Goal: Task Accomplishment & Management: Use online tool/utility

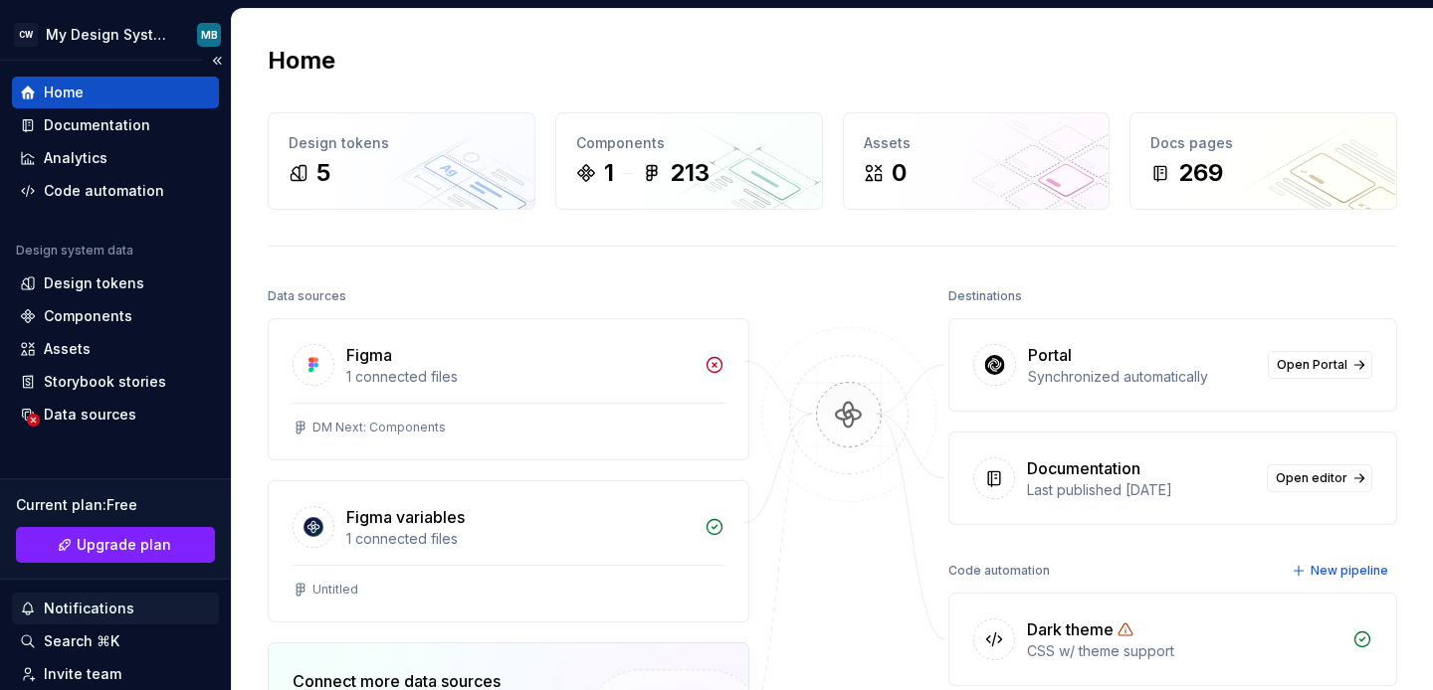
click at [92, 602] on div "Notifications" at bounding box center [89, 609] width 91 height 20
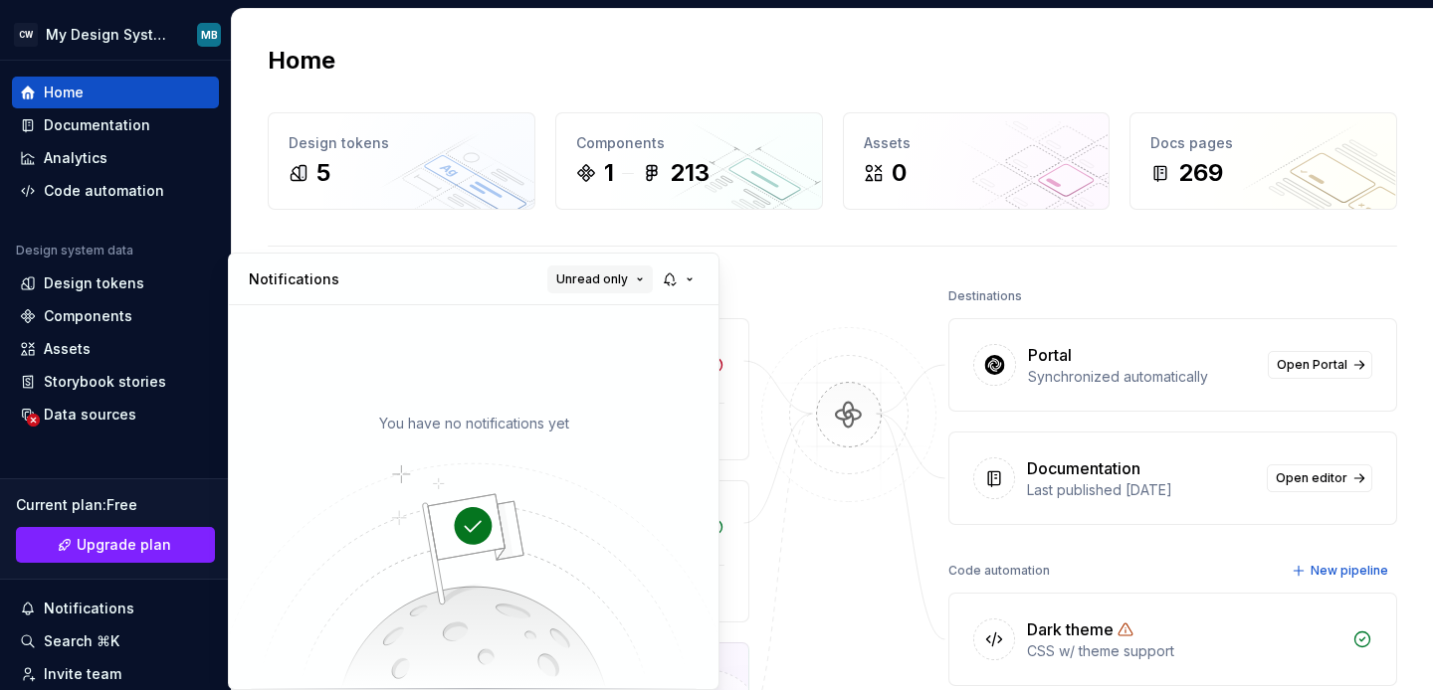
click at [633, 271] on button "Unread only" at bounding box center [599, 280] width 105 height 28
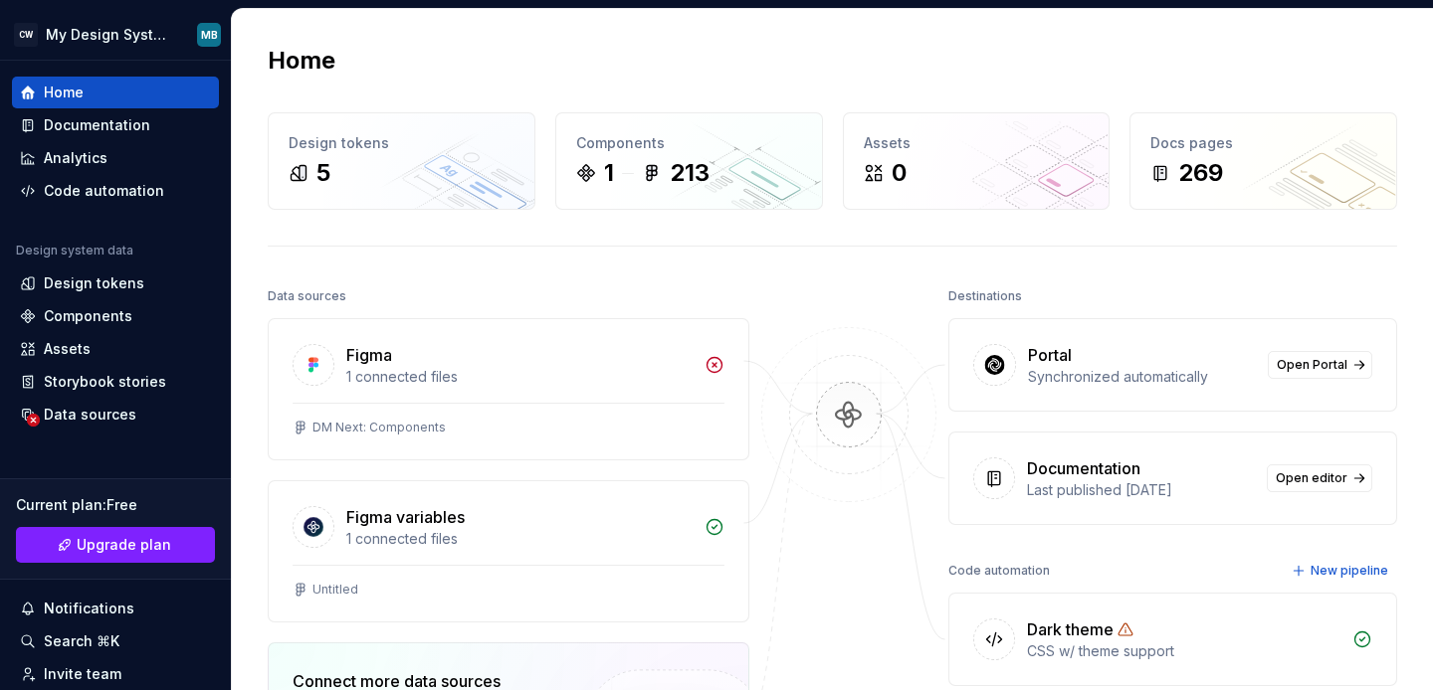
click at [490, 220] on html "CW My Design System MB Home Documentation Analytics Code automation Design syst…" at bounding box center [716, 345] width 1433 height 690
click at [91, 128] on html "CW My Design System MB Home Documentation Analytics Code automation Design syst…" at bounding box center [716, 345] width 1433 height 690
click at [90, 156] on html "CW My Design System MB Home Documentation Analytics Code automation Design syst…" at bounding box center [716, 345] width 1433 height 690
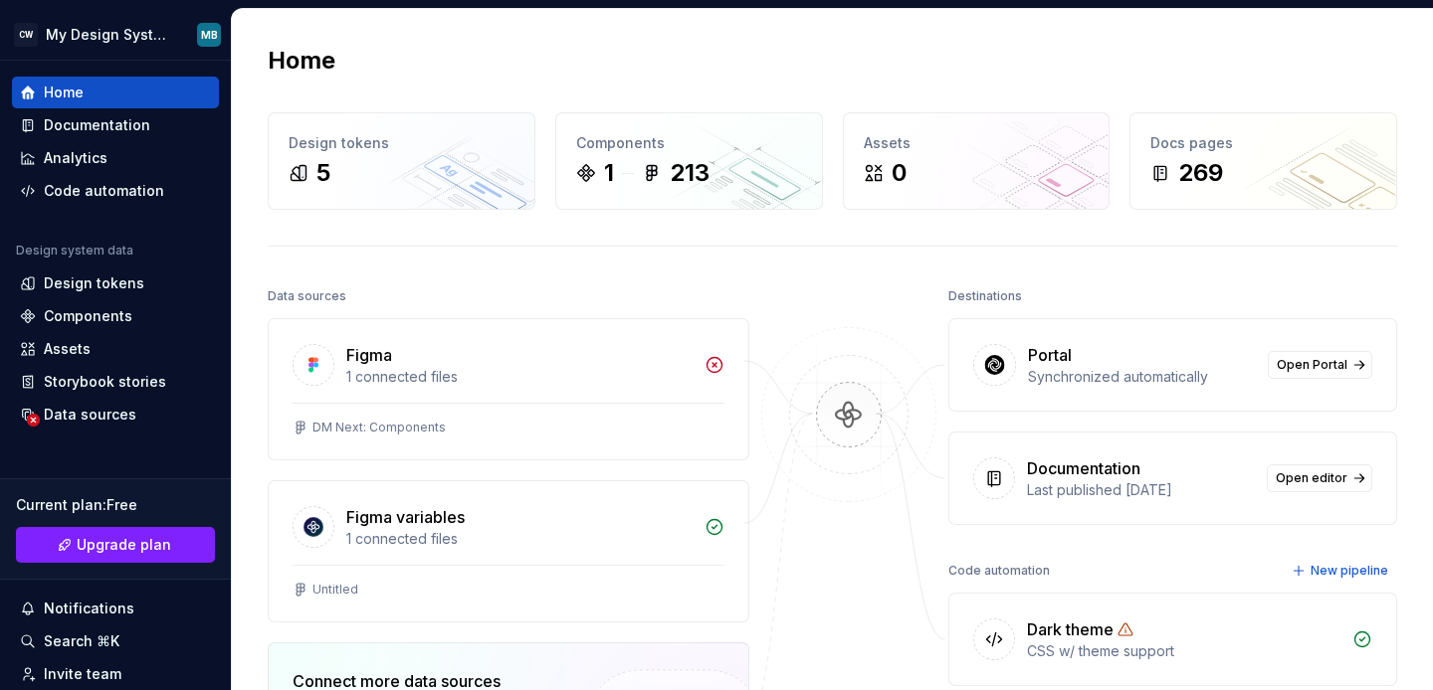
click at [88, 191] on html "CW My Design System MB Home Documentation Analytics Code automation Design syst…" at bounding box center [716, 345] width 1433 height 690
click at [86, 297] on html "CW My Design System MB Home Documentation Analytics Code automation Design syst…" at bounding box center [716, 345] width 1433 height 690
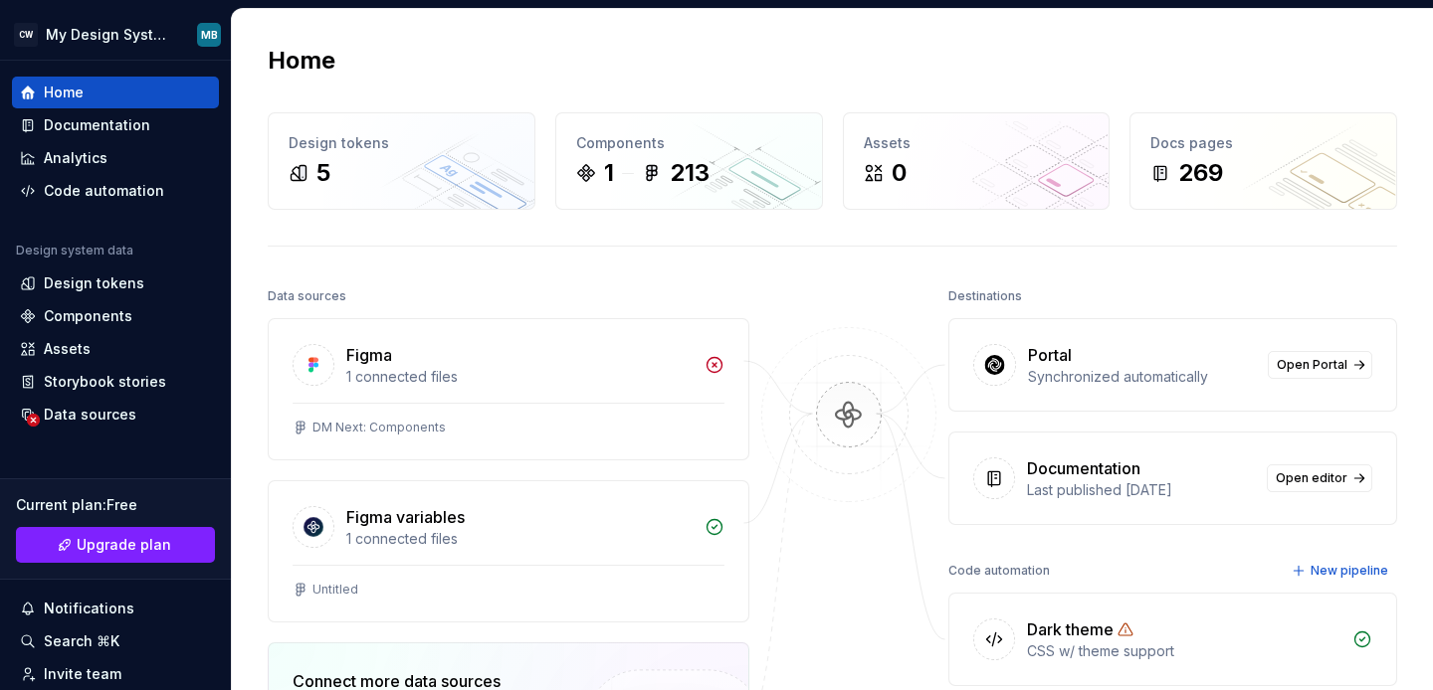
click at [85, 329] on html "CW My Design System MB Home Documentation Analytics Code automation Design syst…" at bounding box center [716, 345] width 1433 height 690
click at [88, 318] on html "CW My Design System MB Home Documentation Analytics Code automation Design syst…" at bounding box center [716, 345] width 1433 height 690
click at [130, 136] on html "CW My Design System MB Home Documentation Analytics Code automation Design syst…" at bounding box center [716, 345] width 1433 height 690
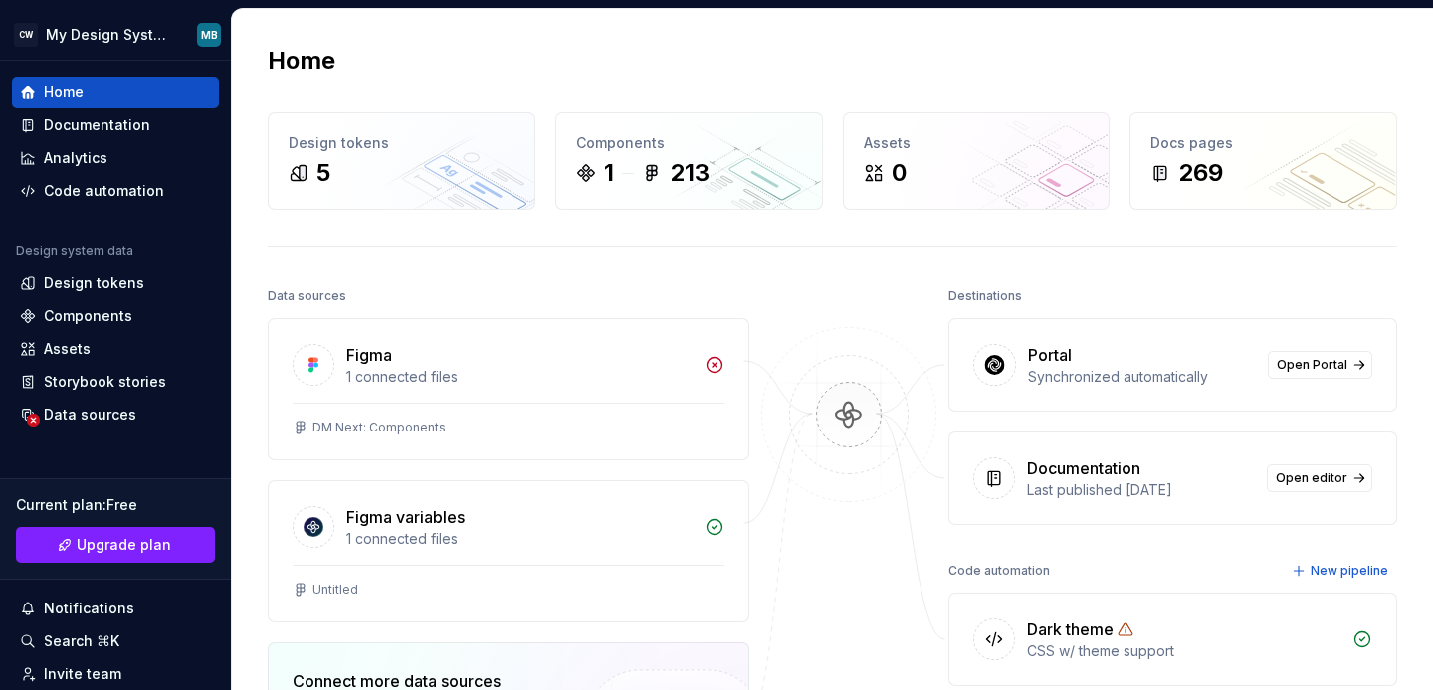
click at [121, 127] on html "CW My Design System MB Home Documentation Analytics Code automation Design syst…" at bounding box center [716, 345] width 1433 height 690
click at [72, 156] on div "Analytics" at bounding box center [76, 158] width 64 height 20
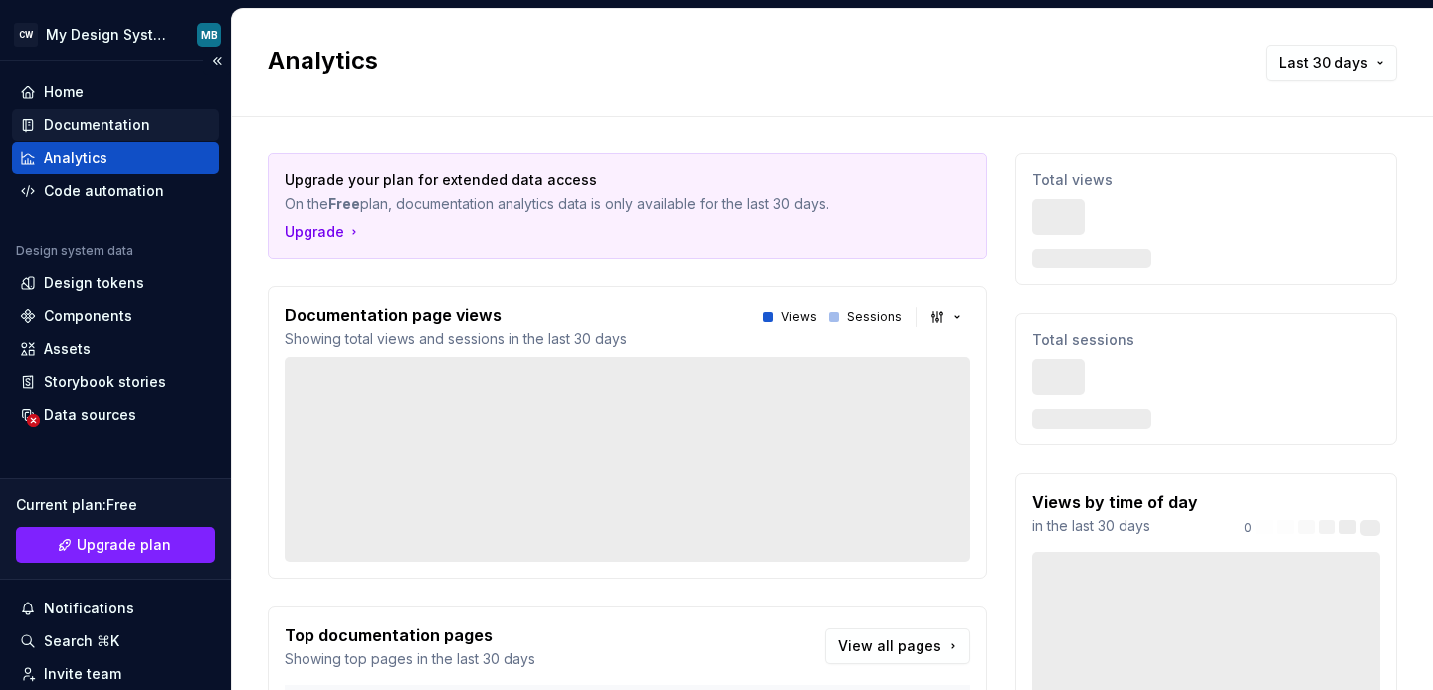
click at [95, 126] on div "Documentation" at bounding box center [97, 125] width 106 height 20
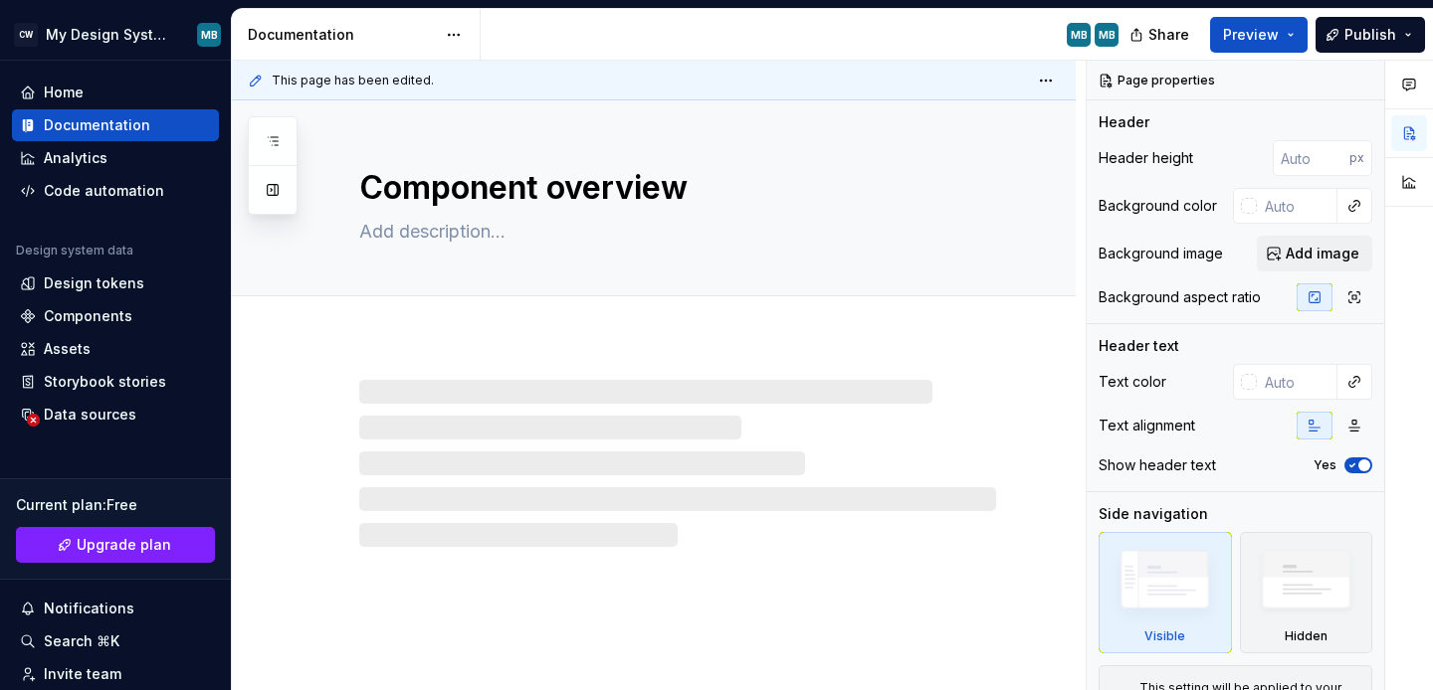
type textarea "*"
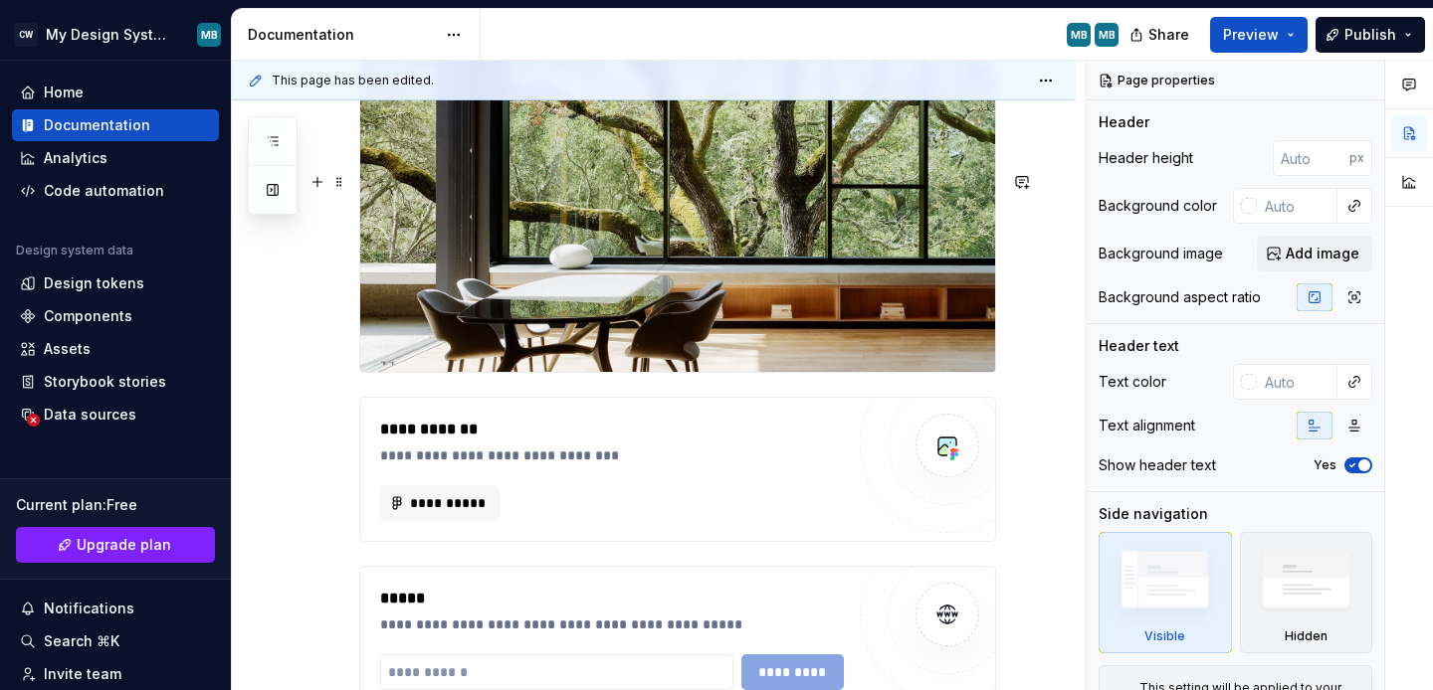
scroll to position [1915, 0]
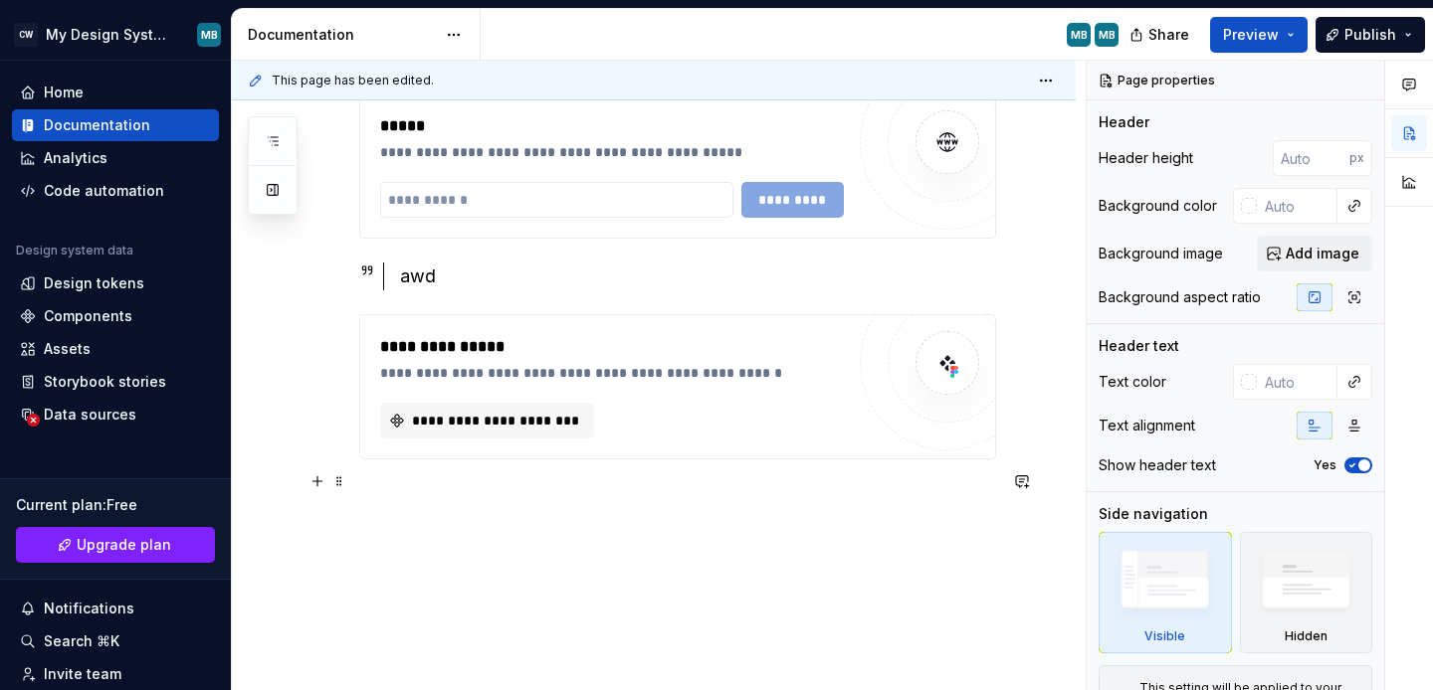
click at [648, 373] on div "**********" at bounding box center [611, 373] width 463 height 20
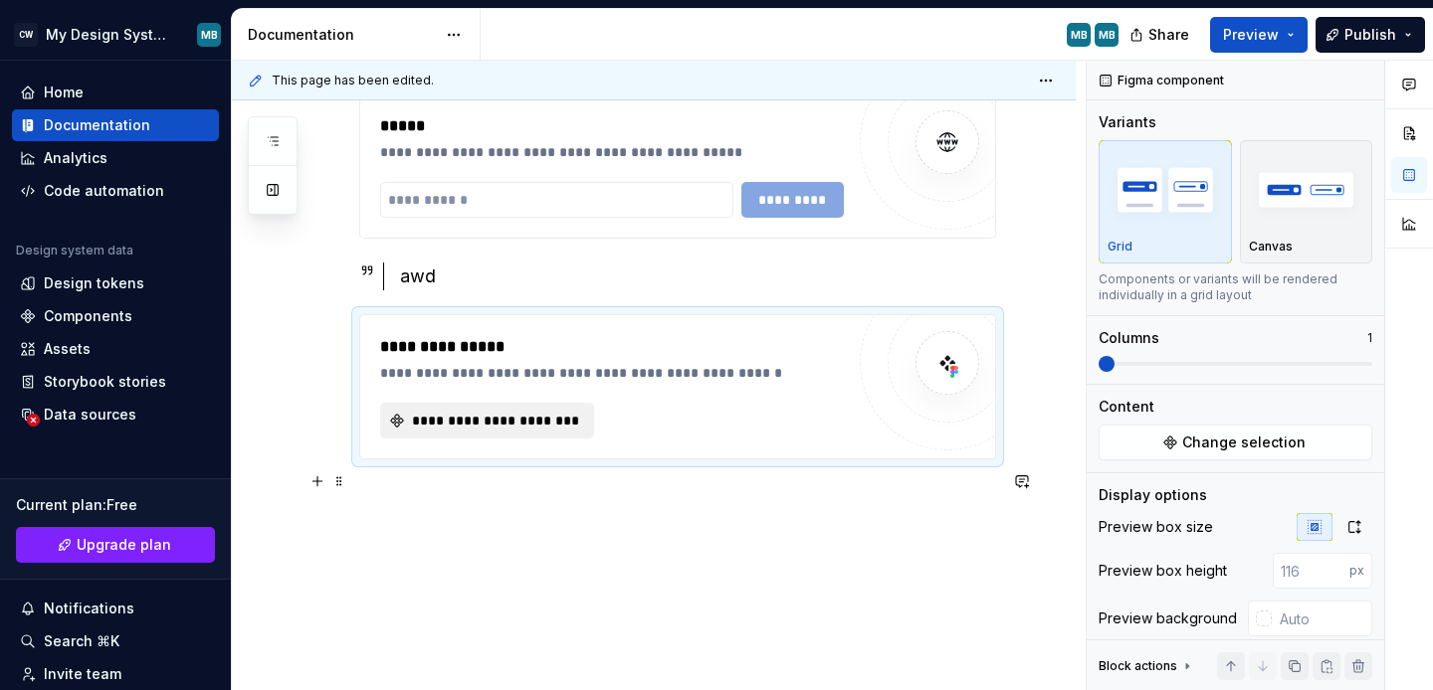
click at [538, 416] on span "**********" at bounding box center [495, 421] width 172 height 20
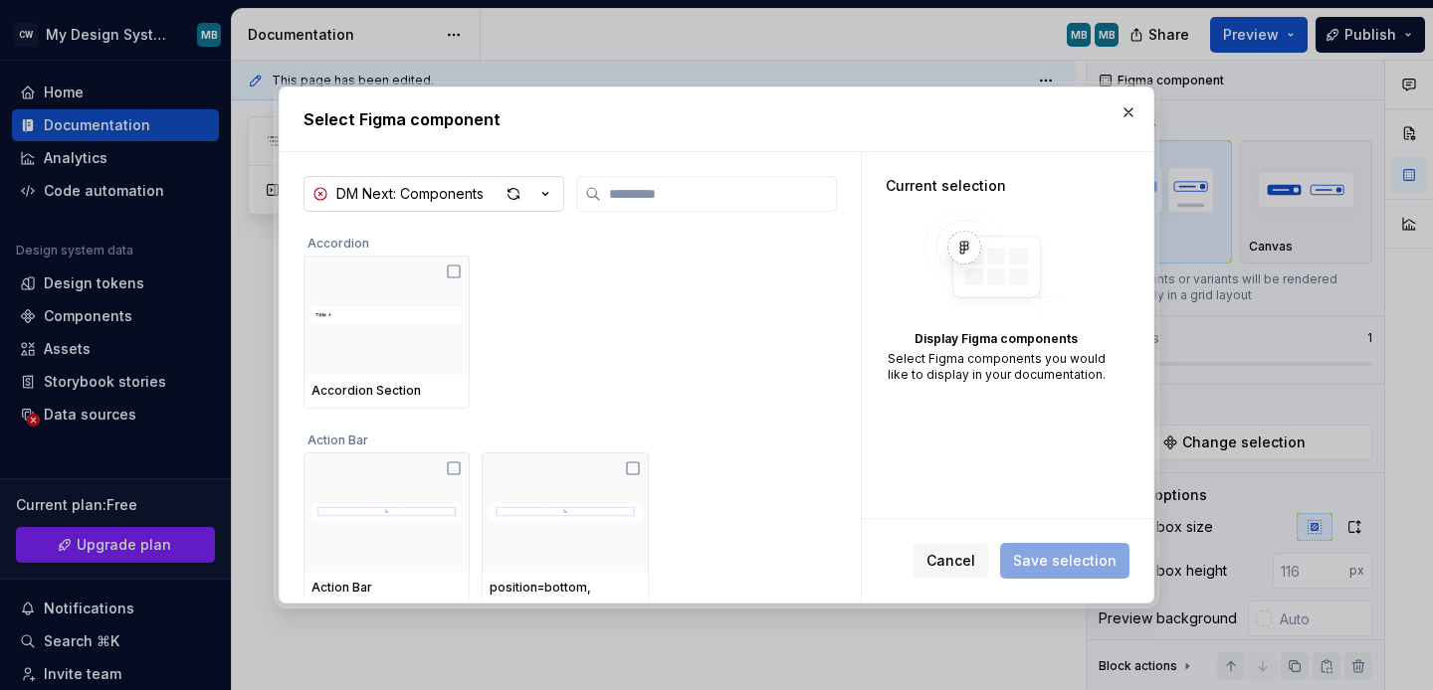
click at [402, 197] on div "DM Next: Components" at bounding box center [409, 194] width 147 height 20
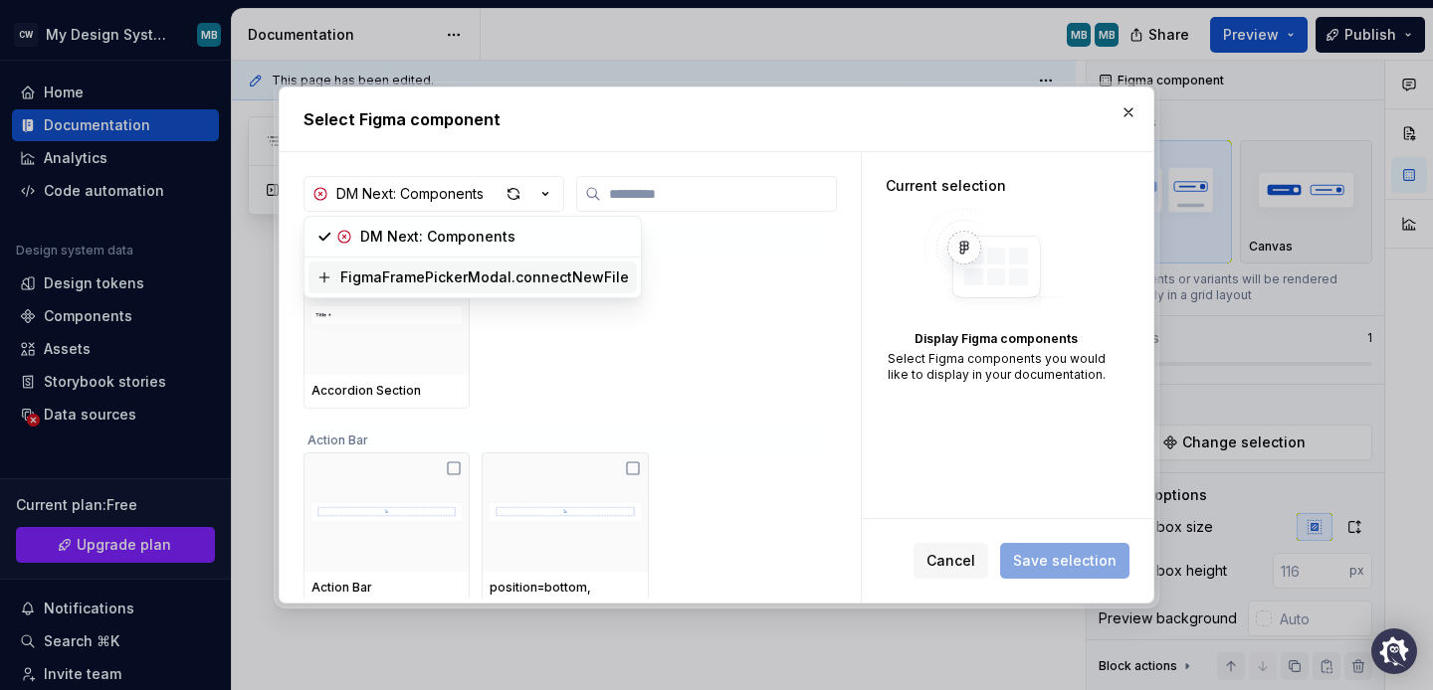
click at [534, 341] on div "Select Figma component DM Next: Components Accordion Accordion Section Action B…" at bounding box center [716, 345] width 1433 height 690
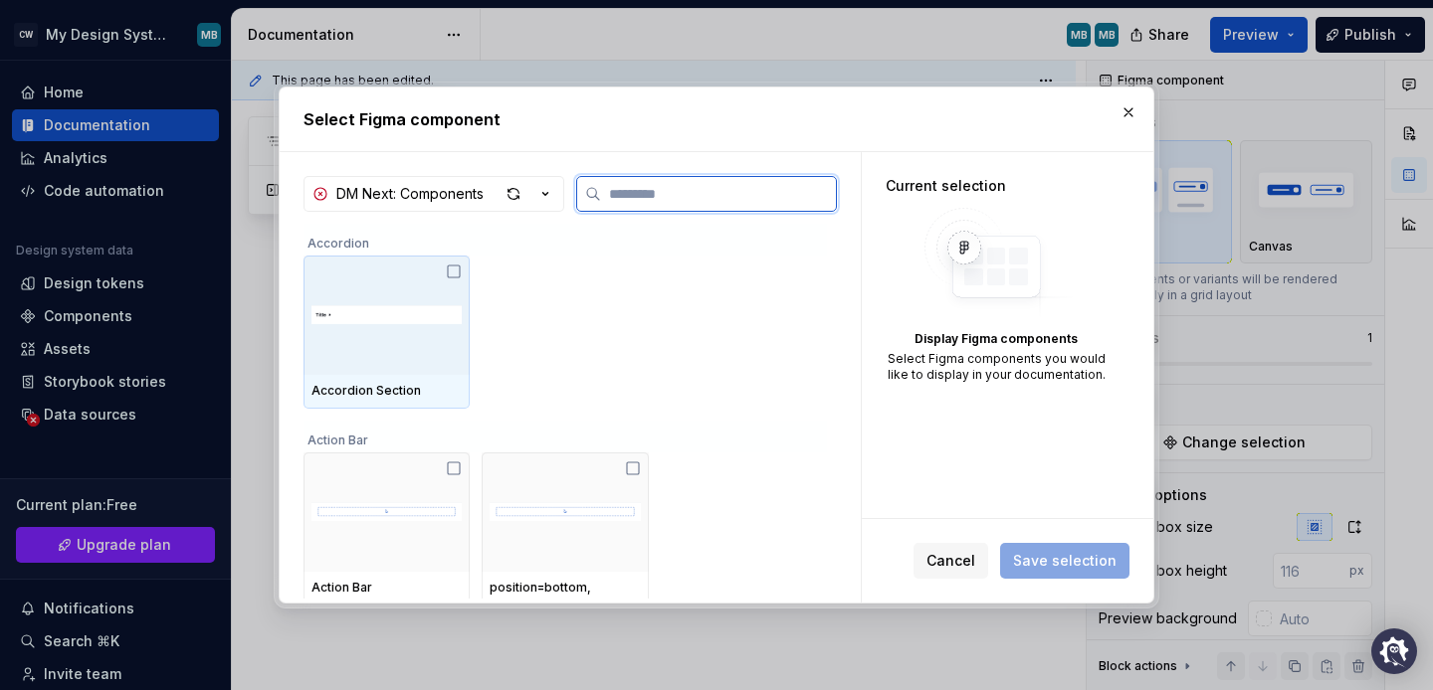
click at [432, 302] on img at bounding box center [386, 315] width 150 height 53
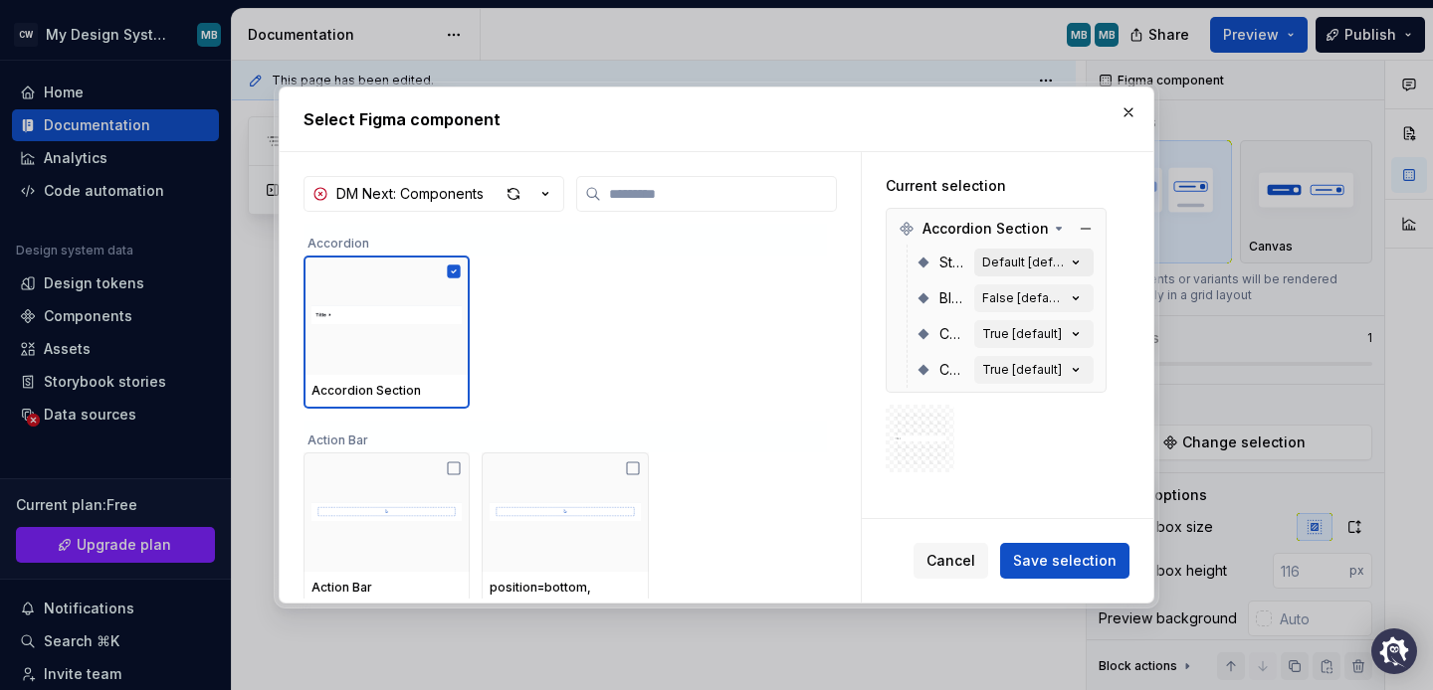
click at [1072, 255] on icon "button" at bounding box center [1075, 263] width 20 height 20
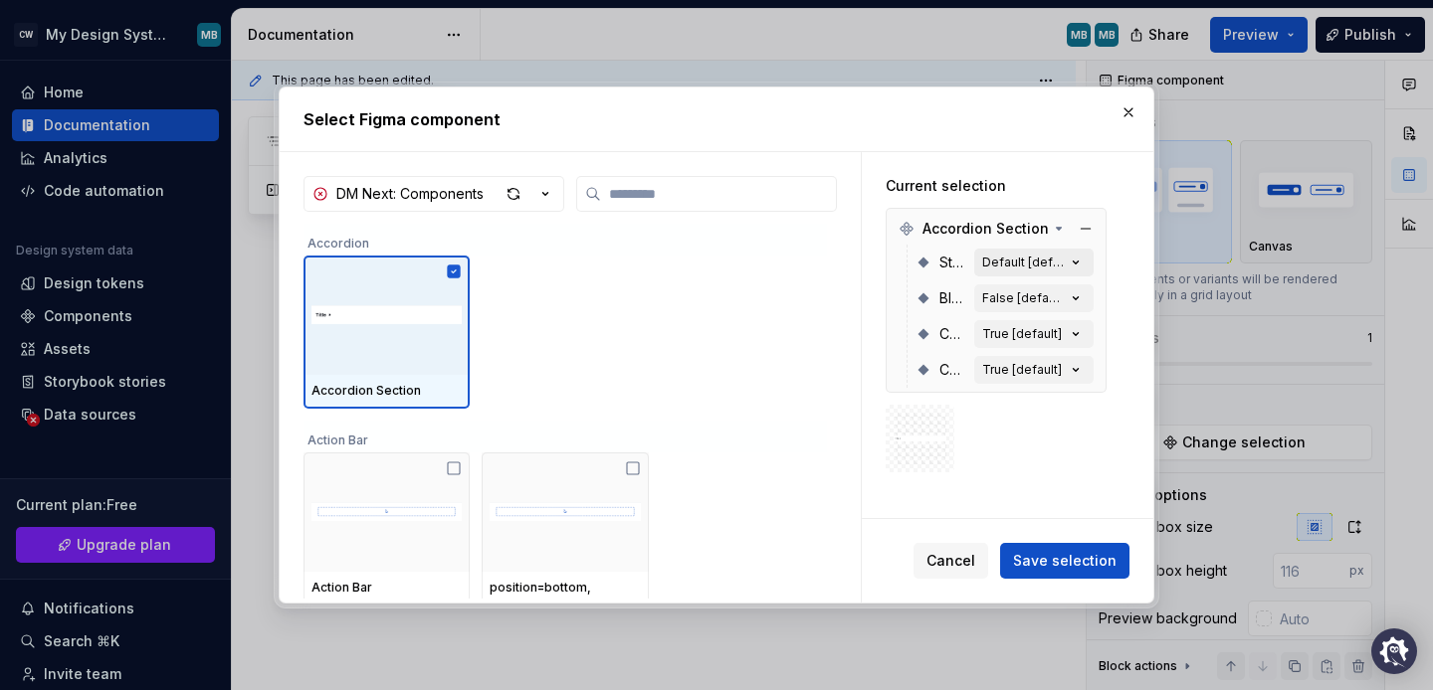
click at [1072, 255] on icon "button" at bounding box center [1075, 263] width 20 height 20
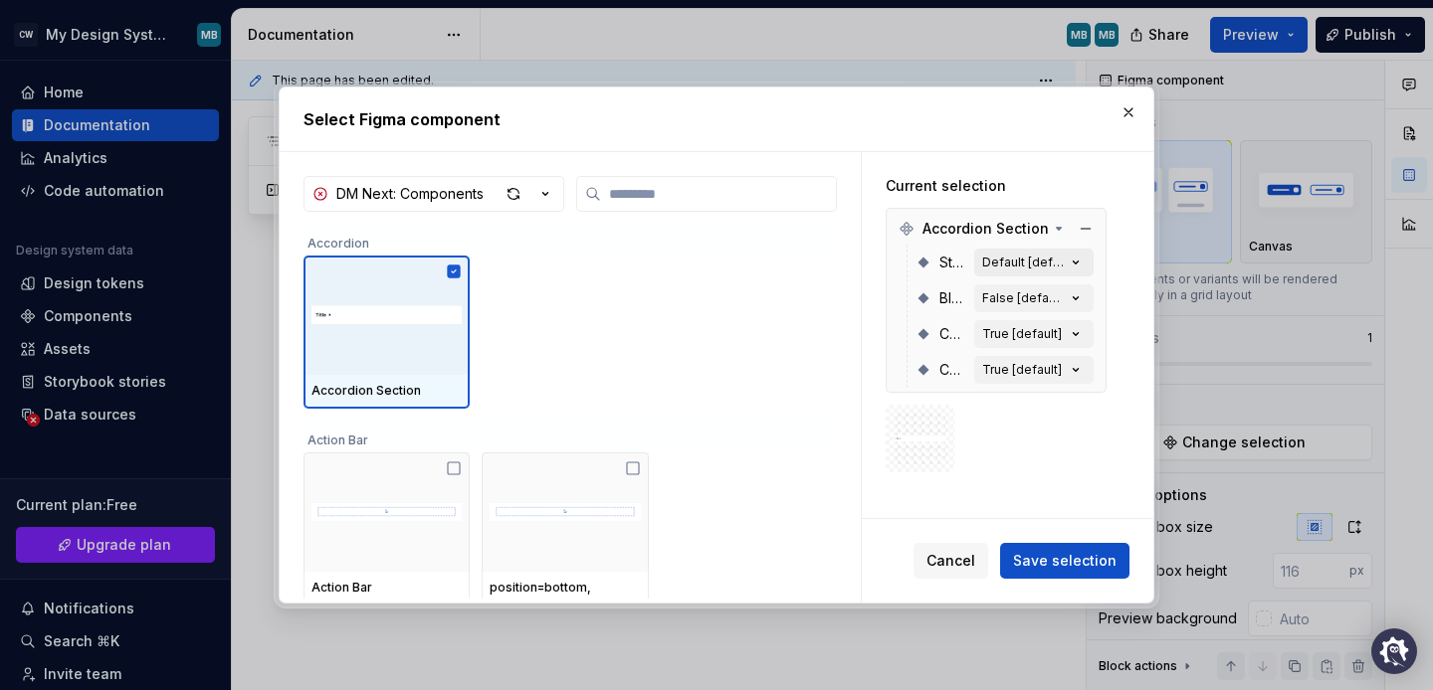
click at [1072, 255] on icon "button" at bounding box center [1075, 263] width 20 height 20
click at [1078, 295] on icon "button" at bounding box center [1075, 299] width 20 height 20
click at [1074, 331] on icon "button" at bounding box center [1075, 334] width 20 height 20
click at [1071, 358] on button "True [default]" at bounding box center [1033, 370] width 119 height 28
click at [1073, 320] on button "True [default]" at bounding box center [1033, 334] width 119 height 28
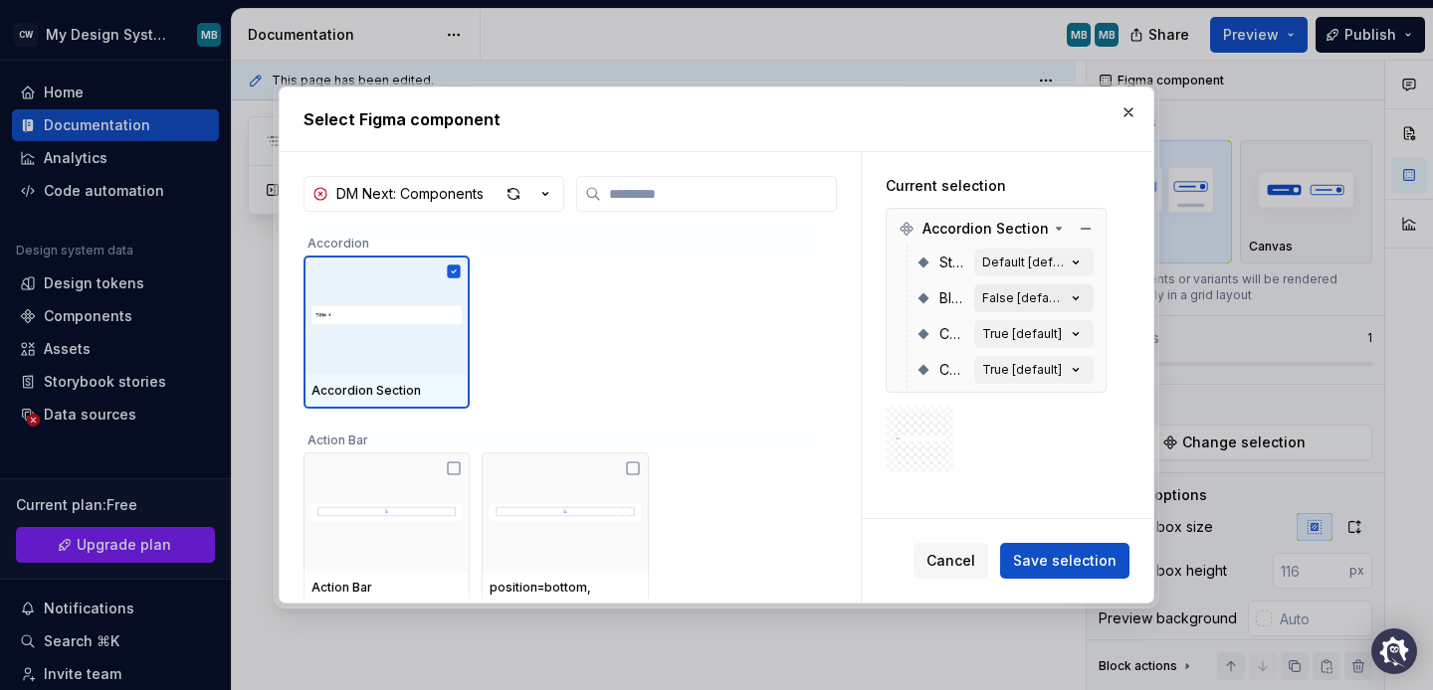
click at [1073, 300] on icon "button" at bounding box center [1075, 299] width 20 height 20
click at [1073, 272] on icon "button" at bounding box center [1075, 263] width 20 height 20
click at [1027, 300] on div "False [default]" at bounding box center [1024, 298] width 84 height 16
click at [1022, 336] on div "True [default]" at bounding box center [1022, 334] width 80 height 16
click at [1019, 355] on div "Collapsible? True [default]" at bounding box center [1004, 370] width 178 height 36
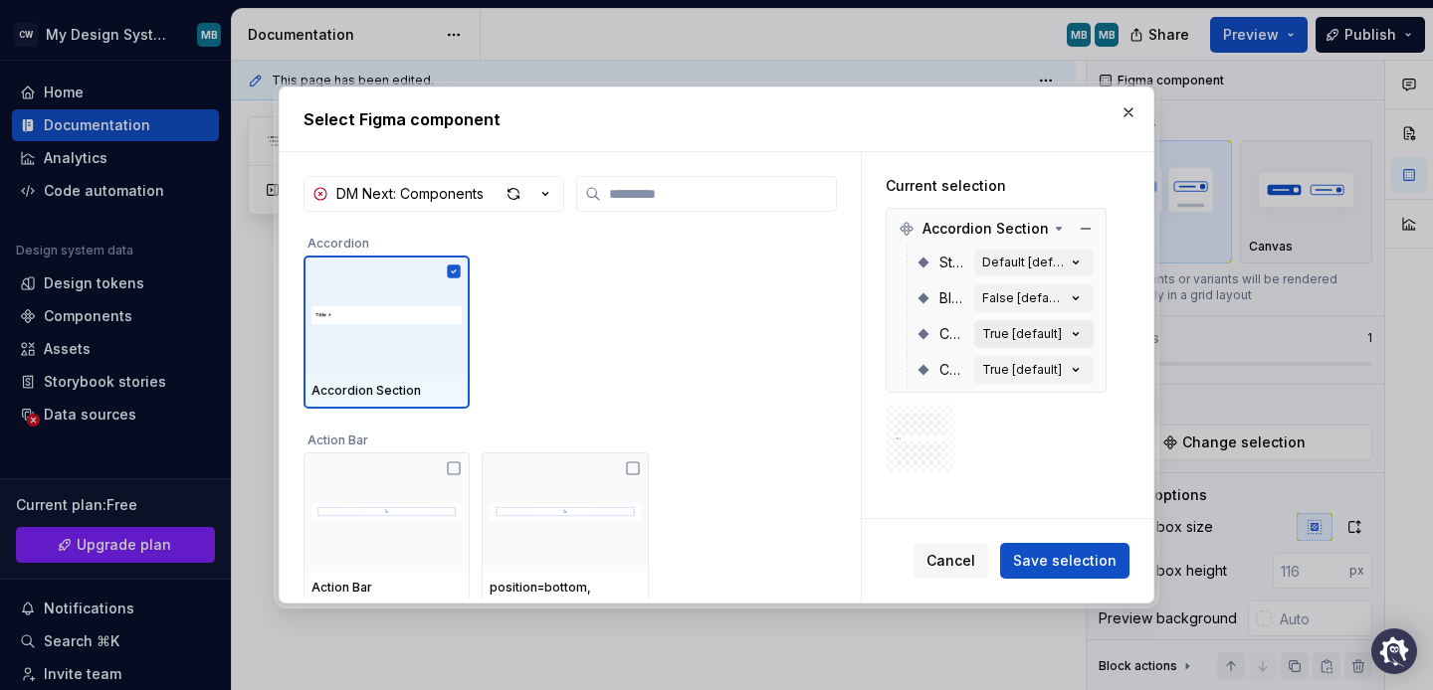
click at [1019, 328] on div "True [default]" at bounding box center [1022, 334] width 80 height 16
click at [1023, 300] on div "False [default]" at bounding box center [1024, 298] width 84 height 16
click at [1032, 262] on div "Default [default]" at bounding box center [1024, 263] width 84 height 16
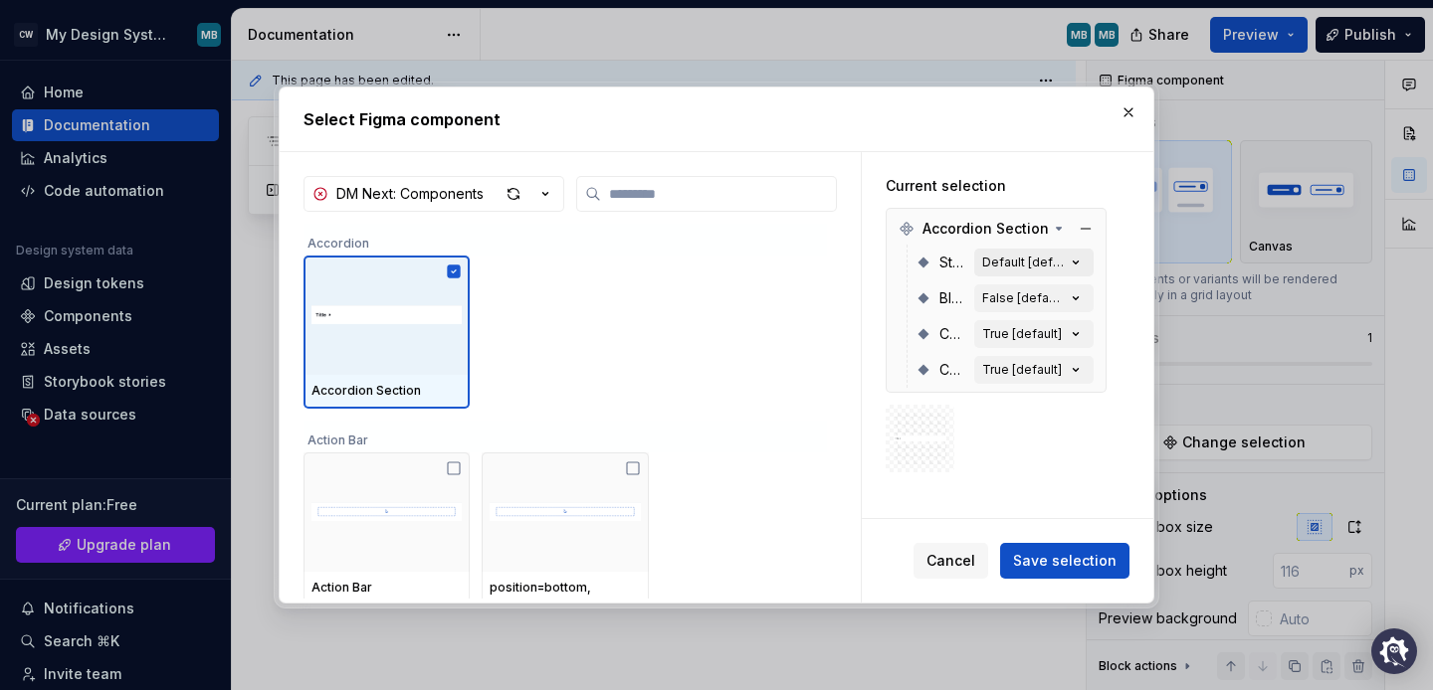
click at [1032, 262] on div "Default [default]" at bounding box center [1024, 263] width 84 height 16
type textarea "*"
